Goal: Task Accomplishment & Management: Manage account settings

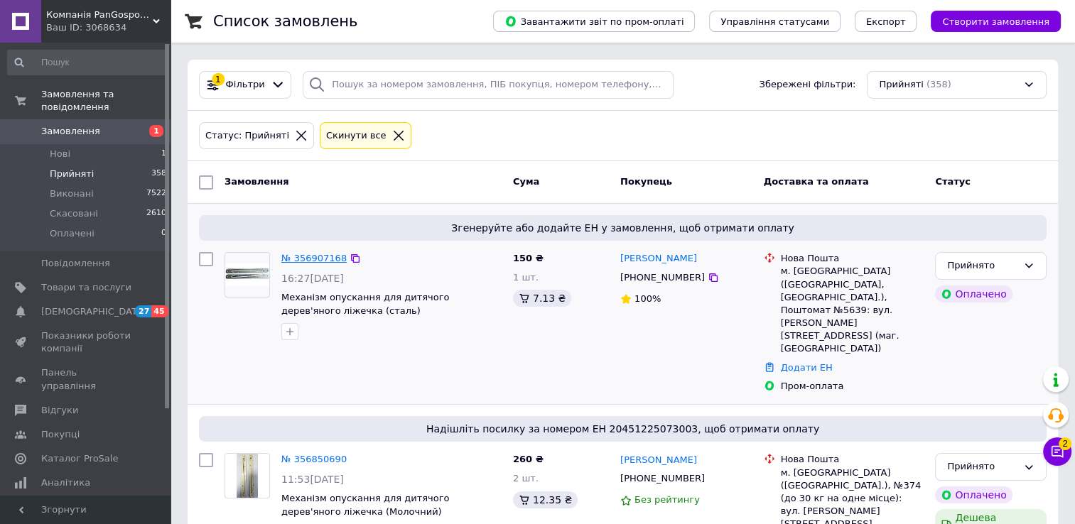
click at [310, 256] on link "№ 356907168" at bounding box center [313, 258] width 65 height 11
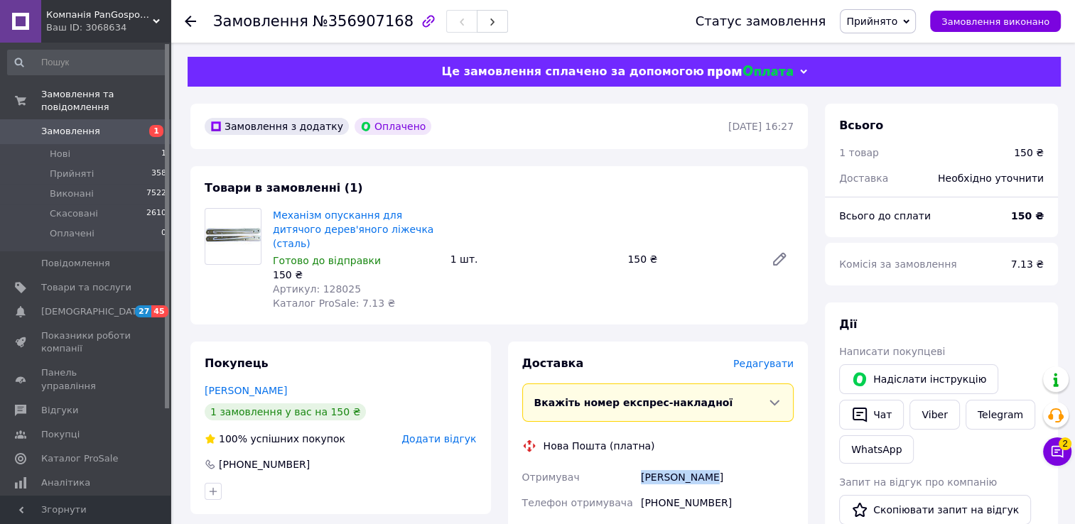
drag, startPoint x: 641, startPoint y: 465, endPoint x: 745, endPoint y: 466, distance: 104.4
click at [745, 466] on div "[PERSON_NAME]" at bounding box center [717, 478] width 158 height 26
copy div "[PERSON_NAME]"
drag, startPoint x: 656, startPoint y: 492, endPoint x: 725, endPoint y: 494, distance: 68.2
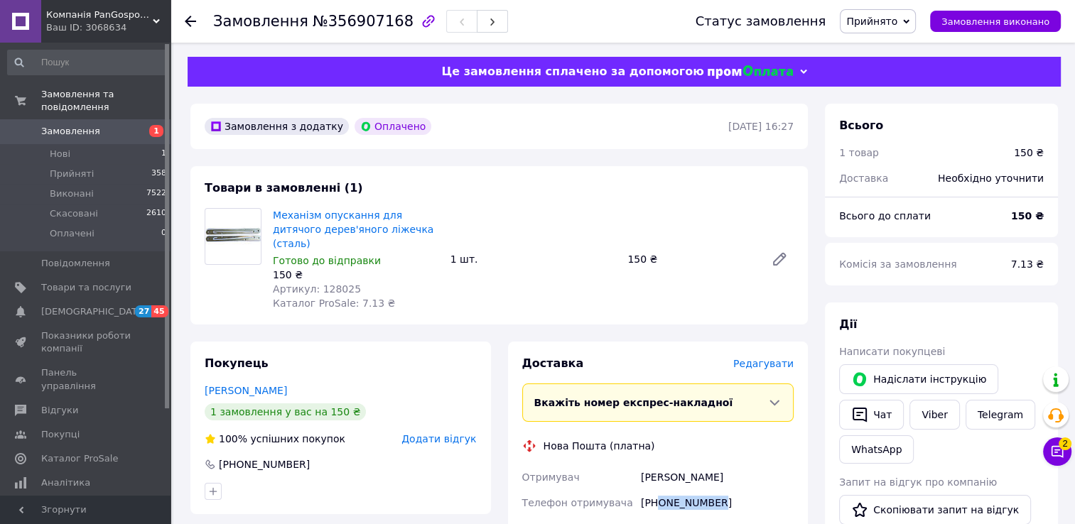
click at [725, 494] on div "[PHONE_NUMBER]" at bounding box center [717, 503] width 158 height 26
copy div "0680790535"
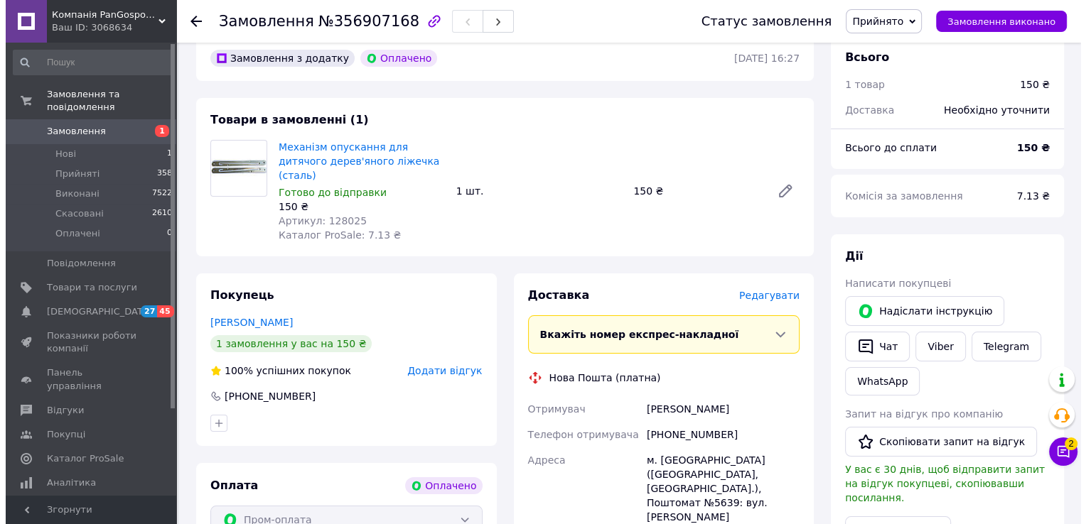
scroll to position [77, 0]
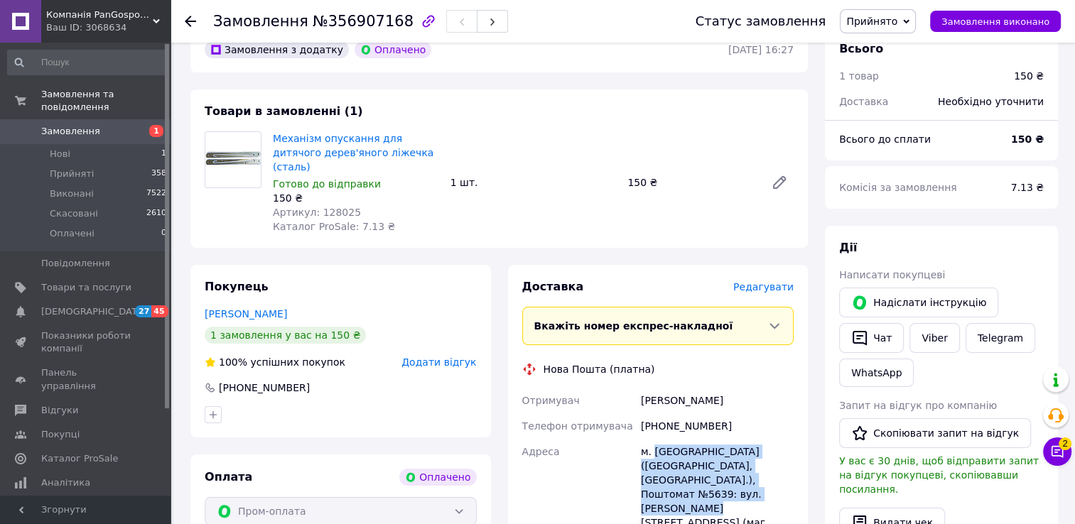
drag, startPoint x: 654, startPoint y: 514, endPoint x: 728, endPoint y: 482, distance: 81.4
click at [728, 482] on div "м. [GEOGRAPHIC_DATA] ([GEOGRAPHIC_DATA], [GEOGRAPHIC_DATA].), Поштомат №5639: в…" at bounding box center [717, 494] width 158 height 111
copy div "[GEOGRAPHIC_DATA] ([GEOGRAPHIC_DATA], [GEOGRAPHIC_DATA].), Поштомат №5639: вул.…"
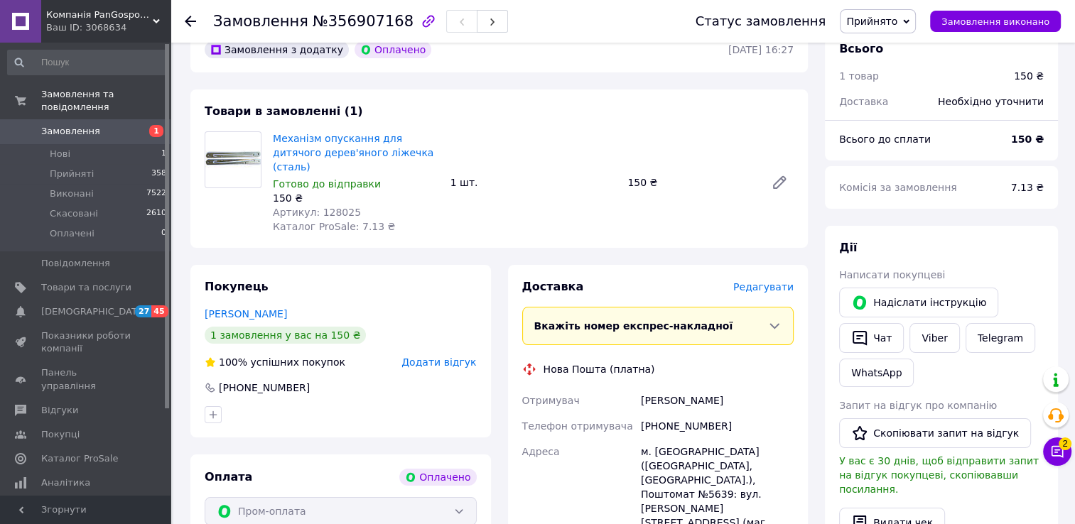
click at [769, 281] on span "Редагувати" at bounding box center [763, 286] width 60 height 11
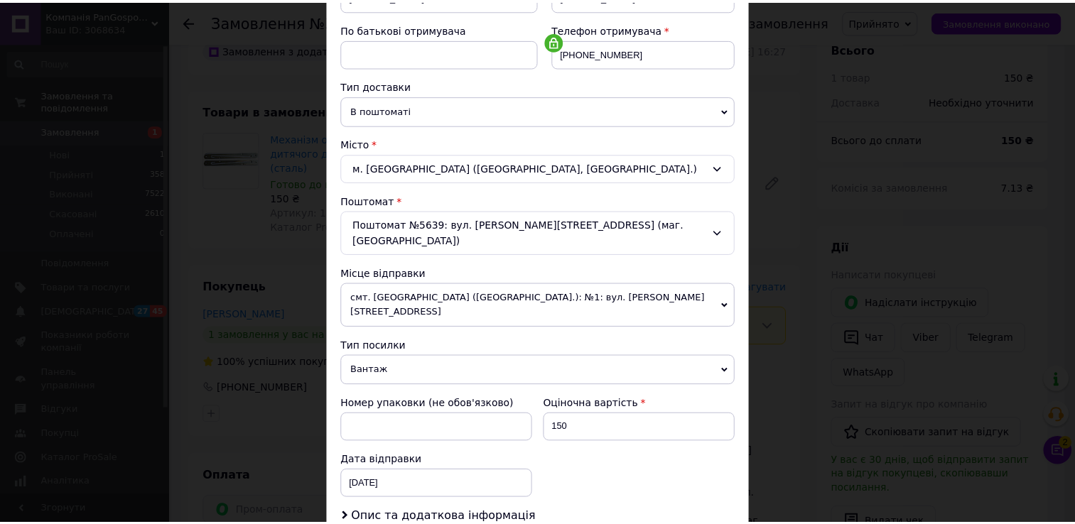
scroll to position [415, 0]
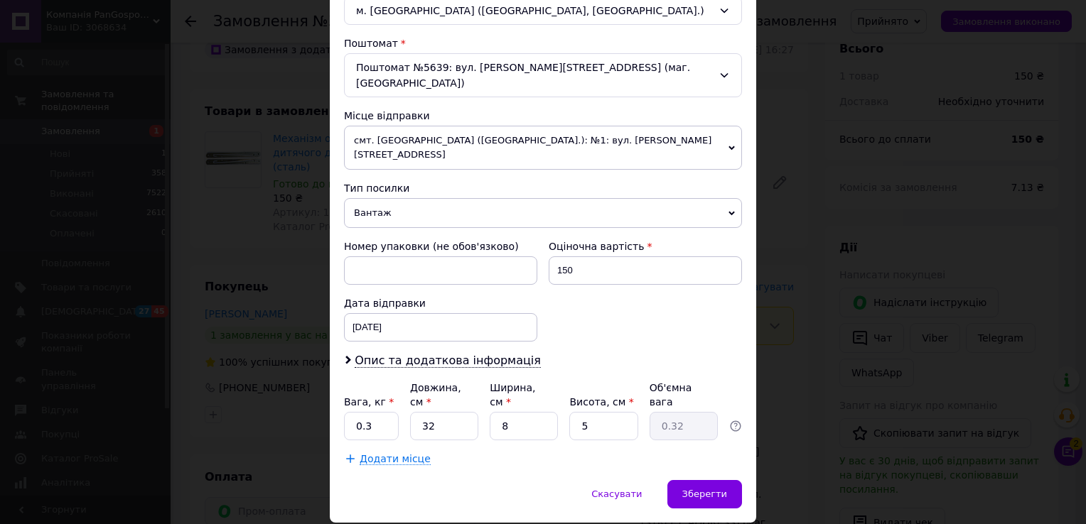
drag, startPoint x: 347, startPoint y: 330, endPoint x: 369, endPoint y: 343, distance: 26.1
click at [347, 356] on icon at bounding box center [348, 360] width 9 height 9
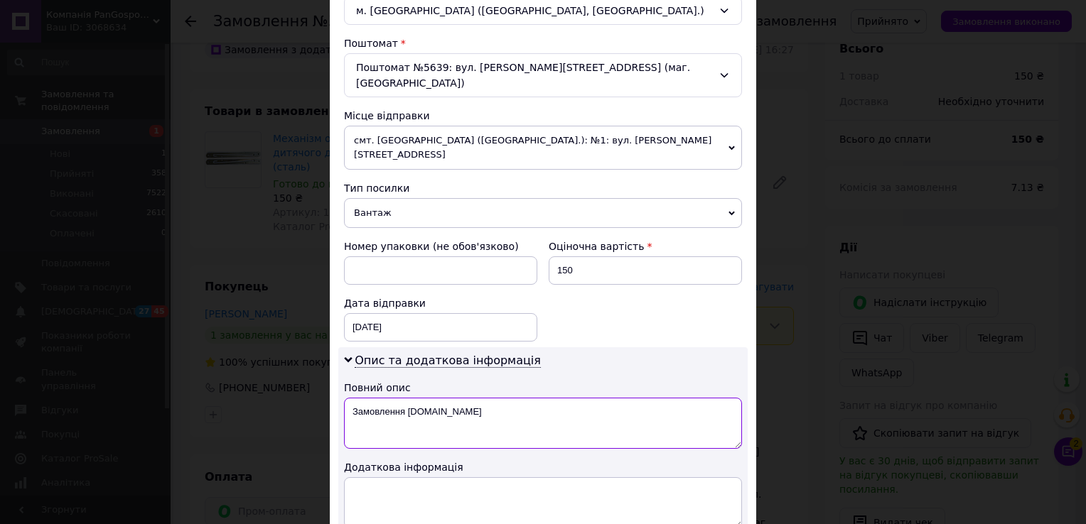
drag, startPoint x: 416, startPoint y: 374, endPoint x: 345, endPoint y: 377, distance: 71.8
click at [345, 398] on textarea "Замовлення [DOMAIN_NAME]" at bounding box center [543, 423] width 398 height 51
type textarea "[PERSON_NAME]"
click at [347, 356] on icon at bounding box center [348, 360] width 9 height 9
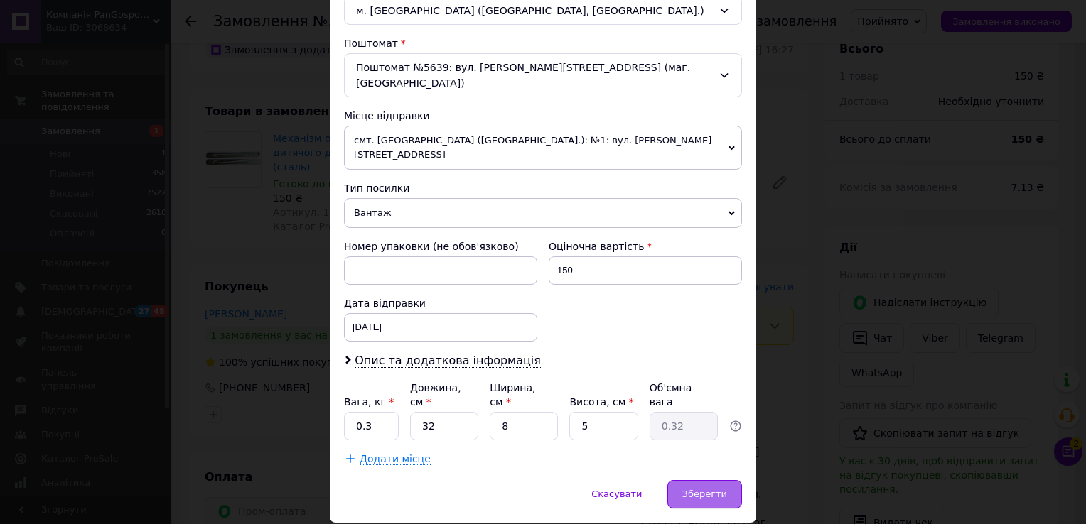
click at [708, 489] on span "Зберегти" at bounding box center [704, 494] width 45 height 11
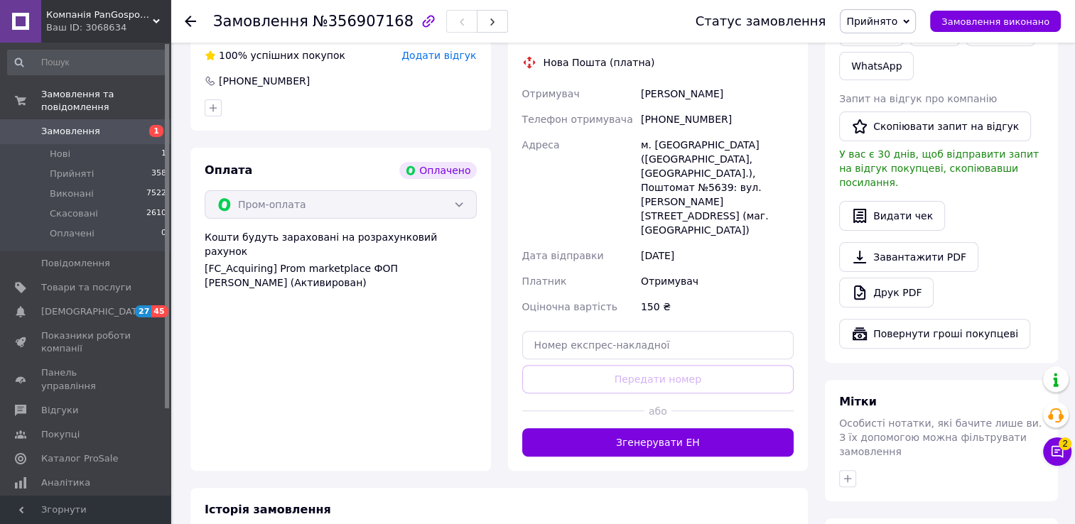
scroll to position [405, 0]
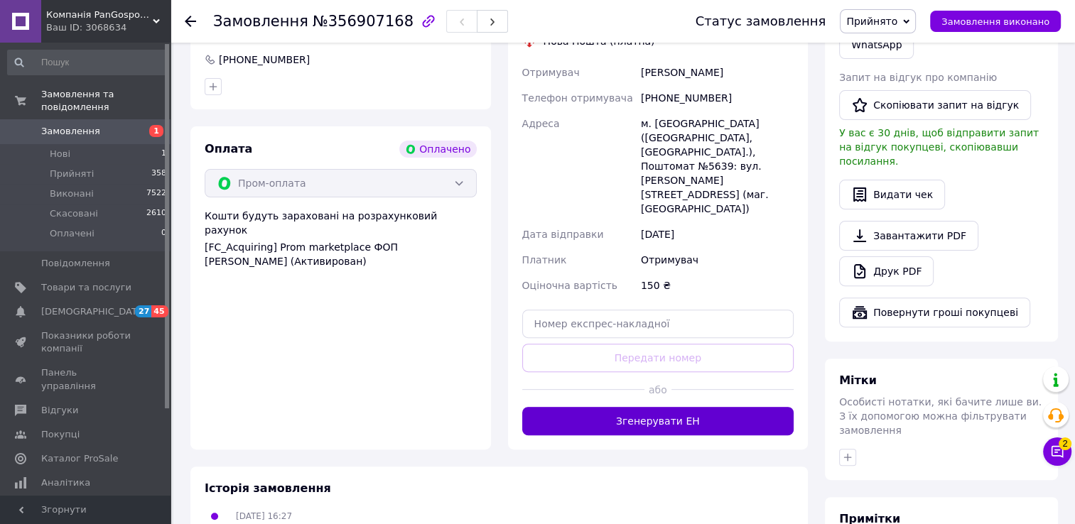
click at [707, 407] on button "Згенерувати ЕН" at bounding box center [658, 421] width 272 height 28
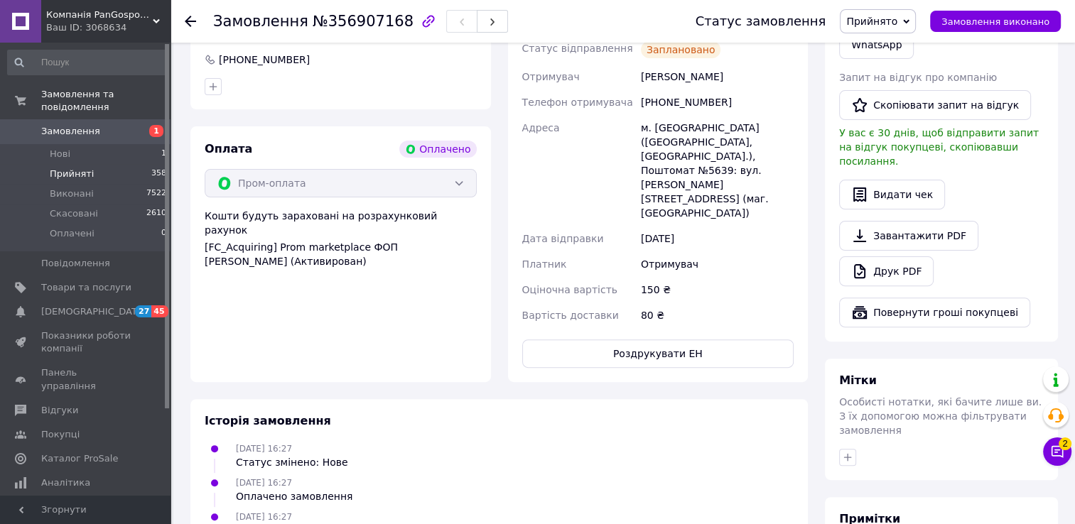
click at [88, 168] on span "Прийняті" at bounding box center [72, 174] width 44 height 13
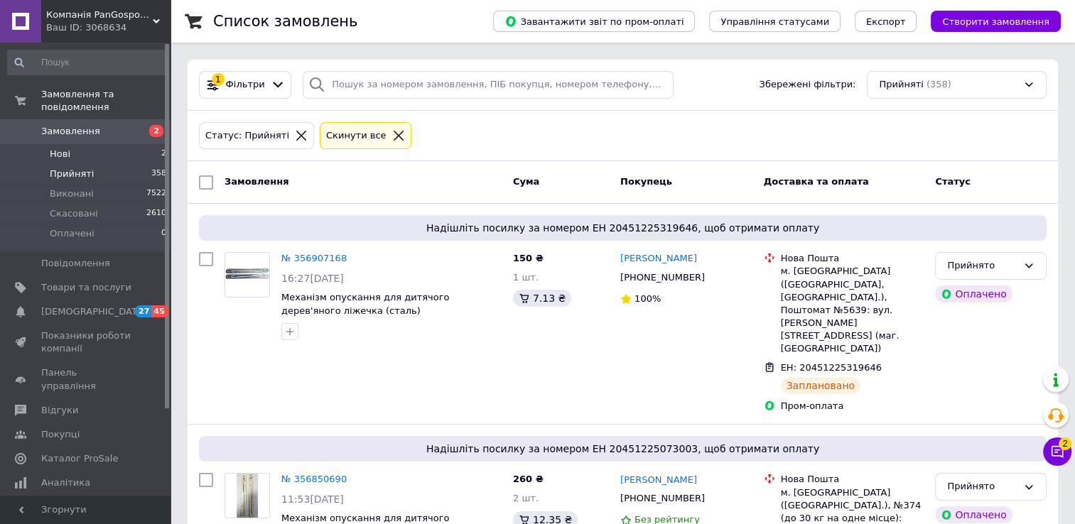
click at [66, 148] on span "Нові" at bounding box center [60, 154] width 21 height 13
